Goal: Task Accomplishment & Management: Use online tool/utility

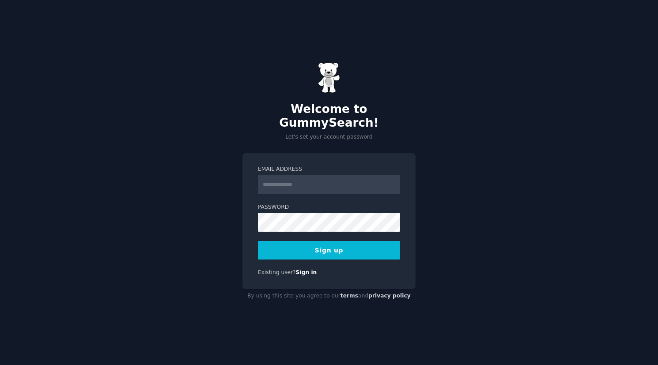
click at [284, 175] on input "Email Address" at bounding box center [329, 184] width 142 height 19
type input "**********"
click at [320, 245] on button "Sign up" at bounding box center [329, 250] width 142 height 19
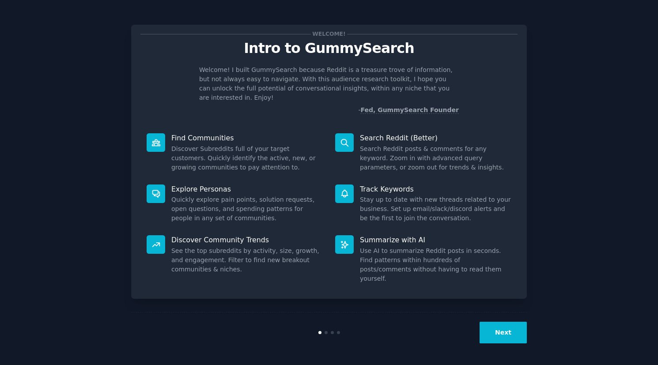
click at [505, 333] on button "Next" at bounding box center [502, 333] width 47 height 22
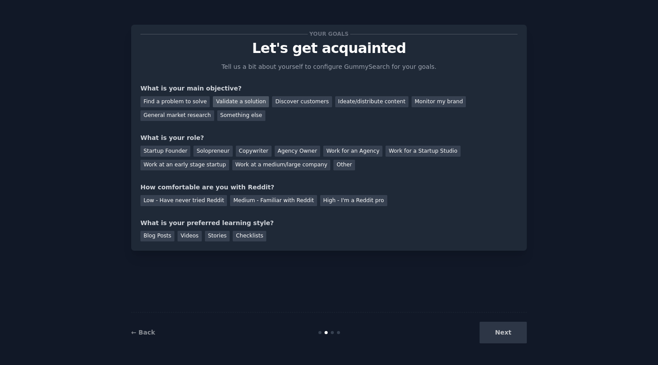
click at [235, 100] on div "Validate a solution" at bounding box center [241, 101] width 56 height 11
click at [282, 102] on div "Discover customers" at bounding box center [302, 101] width 60 height 11
click at [203, 149] on div "Solopreneur" at bounding box center [212, 151] width 39 height 11
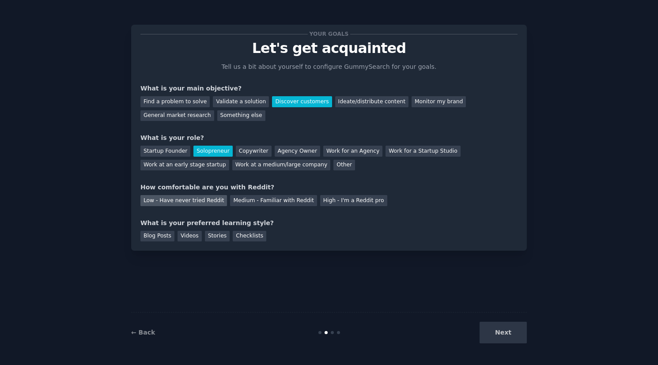
click at [188, 198] on div "Low - Have never tried Reddit" at bounding box center [183, 200] width 87 height 11
click at [512, 331] on div "Next" at bounding box center [461, 333] width 132 height 22
click at [181, 236] on div "Videos" at bounding box center [189, 236] width 24 height 11
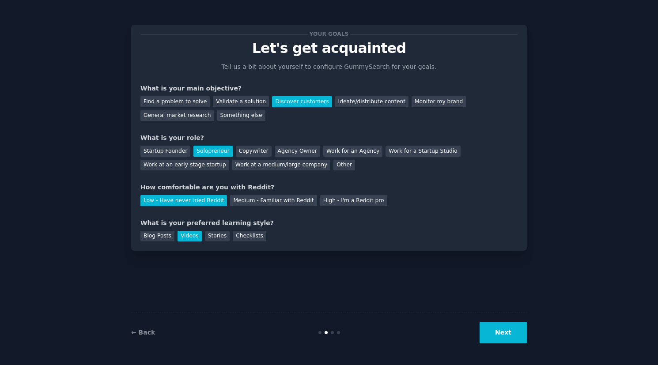
click at [503, 331] on button "Next" at bounding box center [502, 333] width 47 height 22
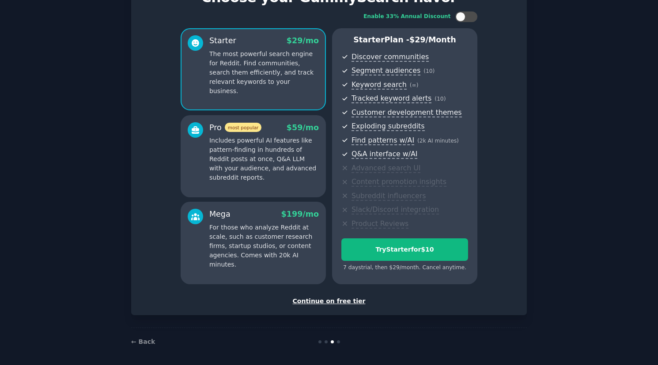
scroll to position [53, 0]
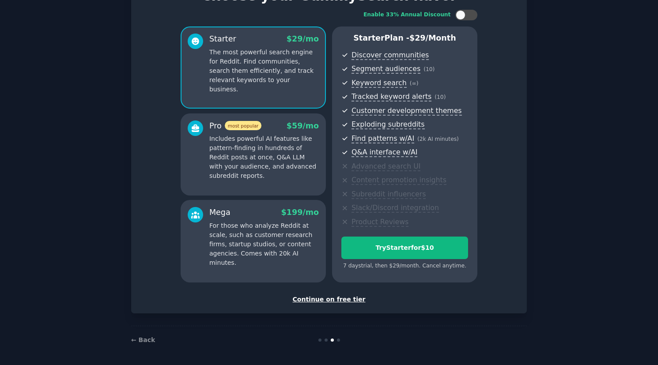
click at [340, 298] on div "Continue on free tier" at bounding box center [328, 299] width 377 height 9
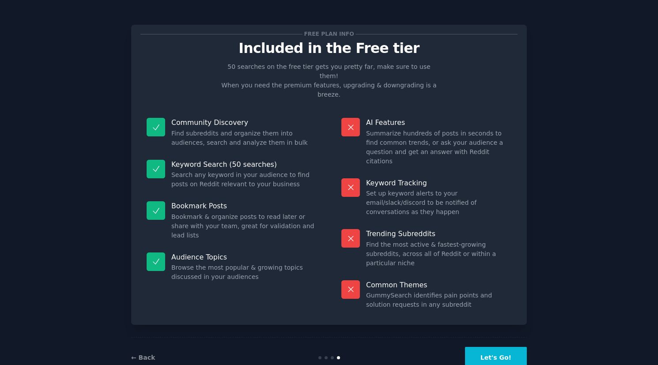
click at [494, 347] on button "Let's Go!" at bounding box center [496, 358] width 62 height 22
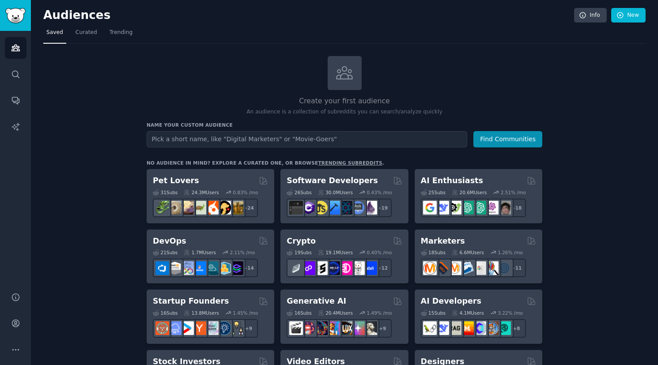
click at [175, 134] on input "text" at bounding box center [307, 139] width 321 height 16
click at [516, 142] on button "Find Communities" at bounding box center [507, 139] width 69 height 16
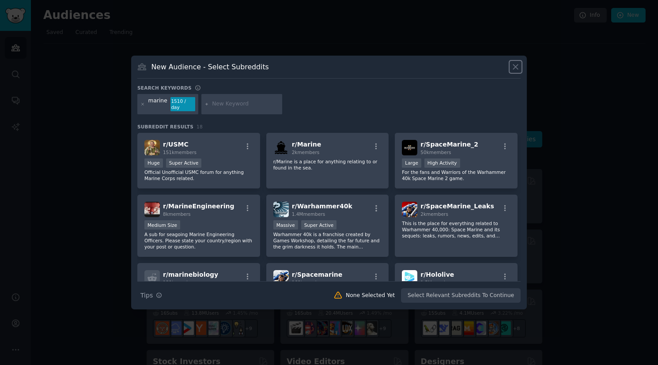
click at [513, 69] on icon at bounding box center [515, 66] width 9 height 9
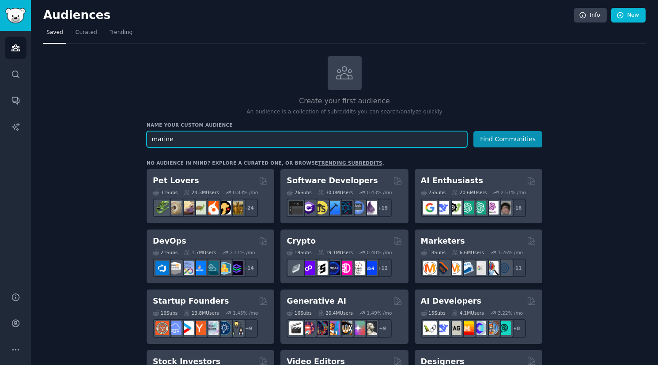
click at [258, 137] on input "marine" at bounding box center [307, 139] width 321 height 16
drag, startPoint x: 224, startPoint y: 136, endPoint x: 110, endPoint y: 132, distance: 113.5
type input "sea"
click at [473, 131] on button "Find Communities" at bounding box center [507, 139] width 69 height 16
